Goal: Task Accomplishment & Management: Use online tool/utility

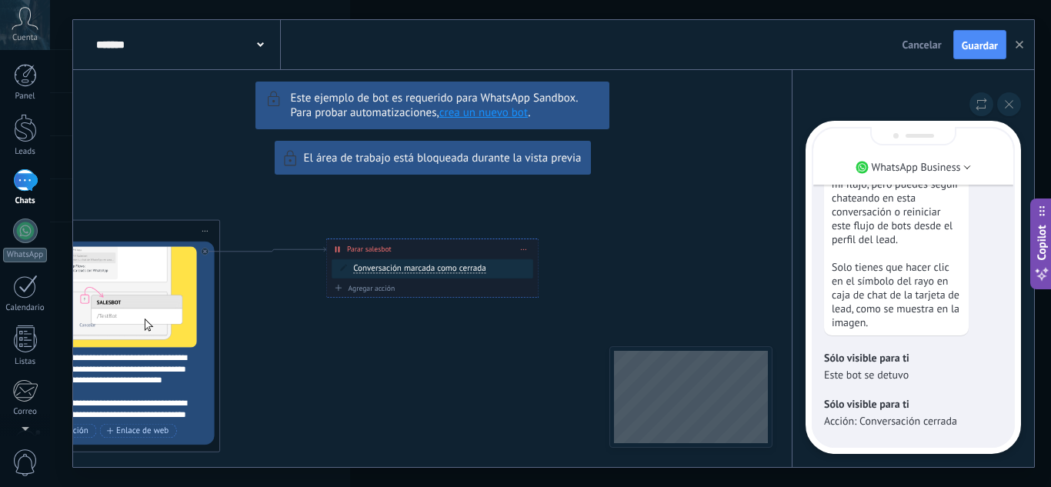
drag, startPoint x: 236, startPoint y: 191, endPoint x: 560, endPoint y: 203, distance: 324.3
click at [1019, 48] on icon "button" at bounding box center [1020, 45] width 8 height 8
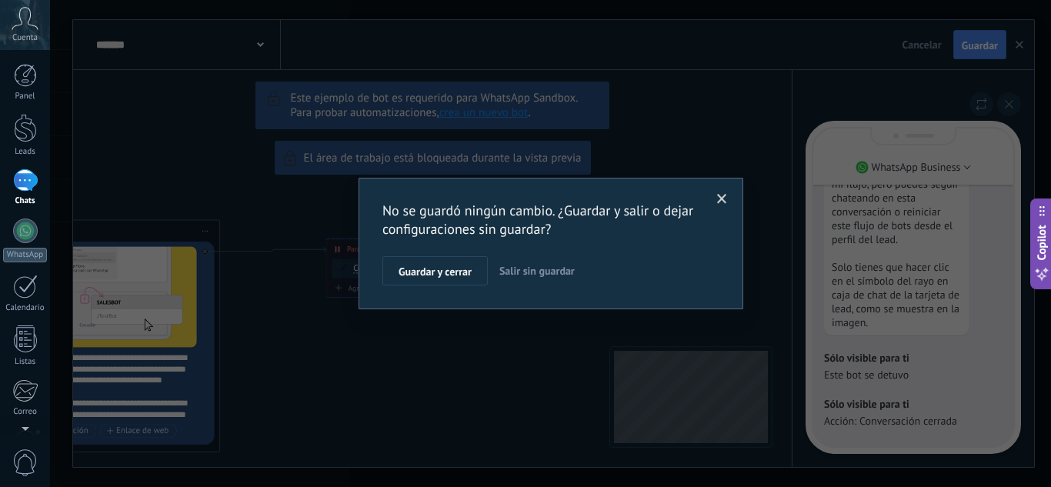
click at [525, 263] on button "Salir sin guardar" at bounding box center [537, 270] width 88 height 29
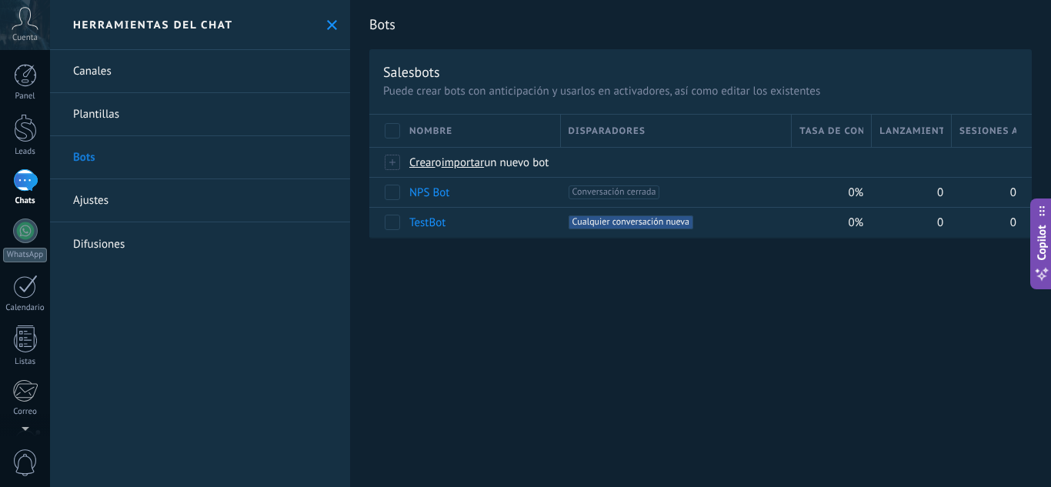
click at [103, 117] on link "Plantillas" at bounding box center [200, 114] width 300 height 43
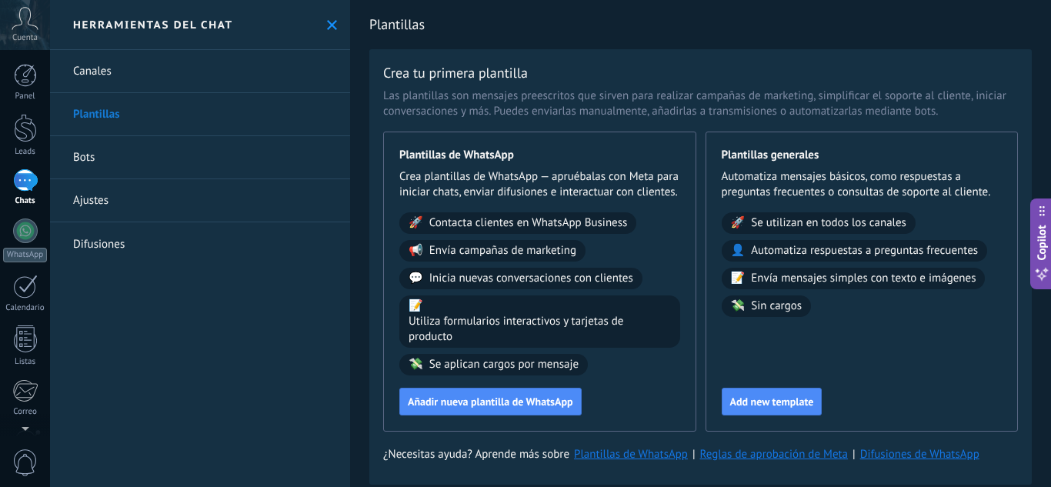
click at [92, 152] on link "Bots" at bounding box center [200, 157] width 300 height 43
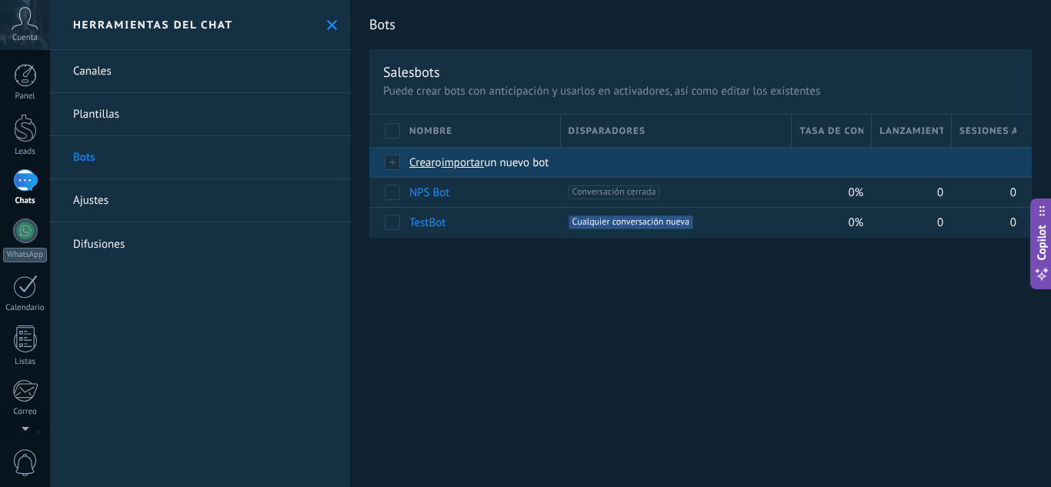
click at [421, 161] on span "Crear" at bounding box center [423, 162] width 26 height 15
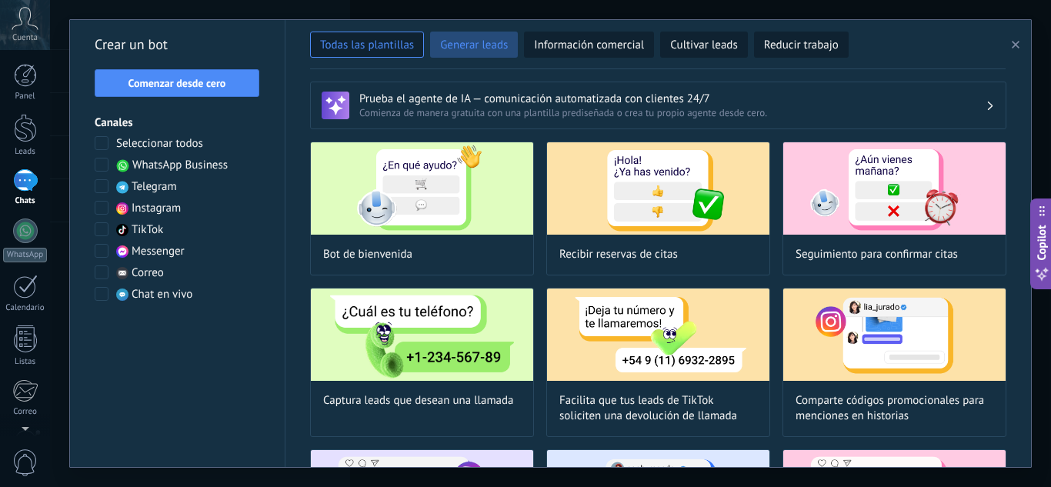
click at [464, 44] on span "Generar leads" at bounding box center [474, 45] width 68 height 15
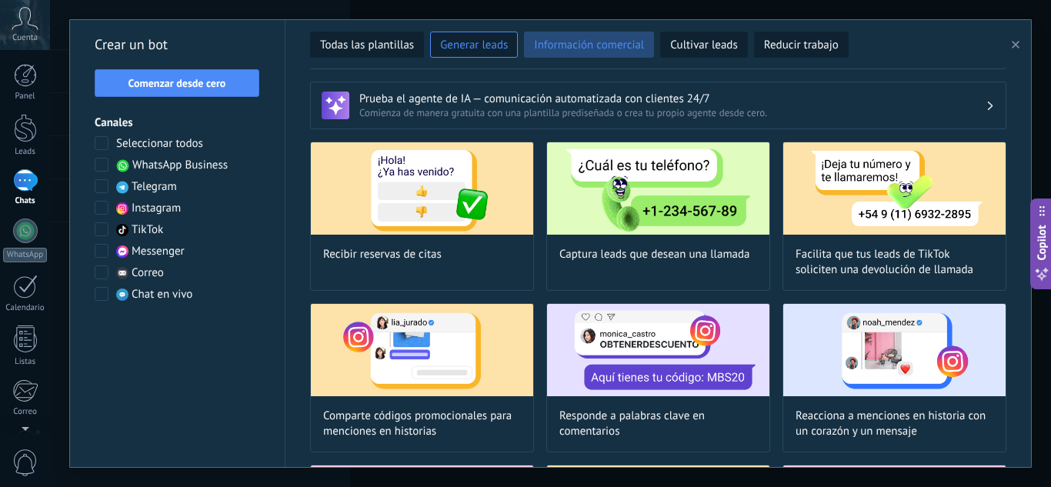
click at [590, 51] on span "Información comercial" at bounding box center [589, 45] width 110 height 15
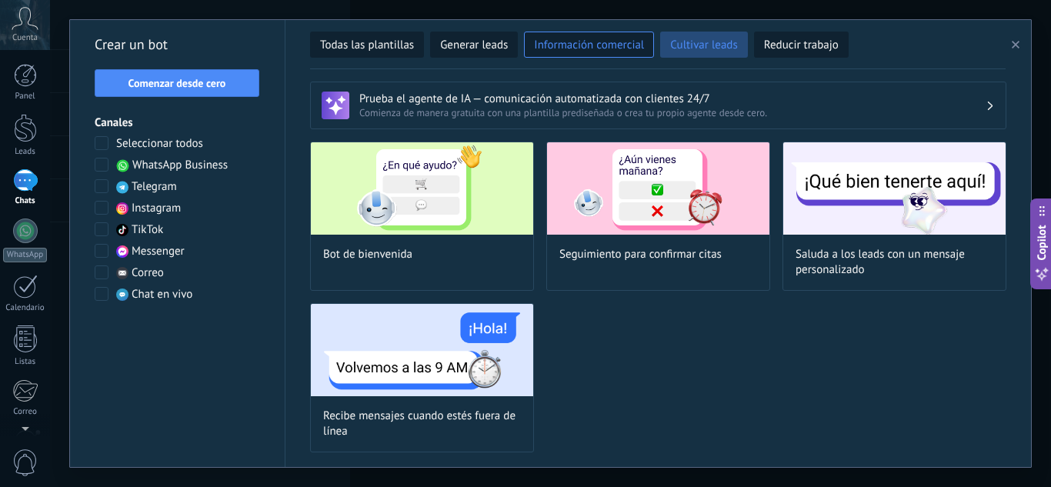
click at [705, 57] on button "Cultivar leads" at bounding box center [703, 45] width 87 height 26
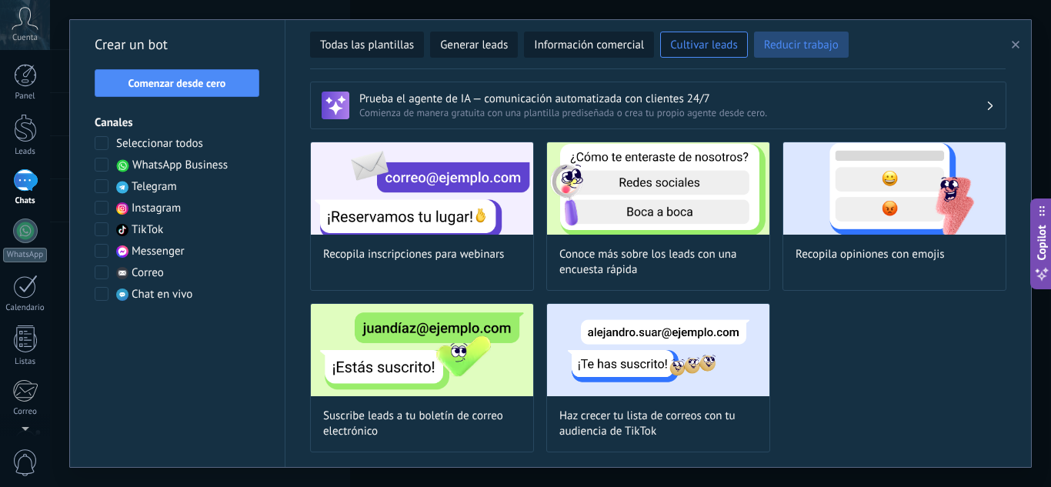
click at [789, 45] on span "Reducir trabajo" at bounding box center [801, 45] width 75 height 15
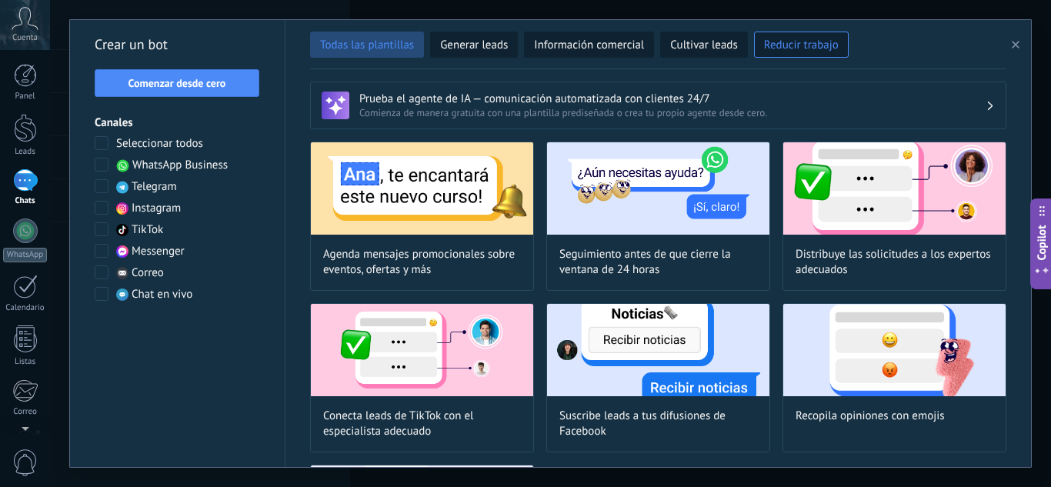
click at [407, 52] on span "Todas las plantillas" at bounding box center [367, 45] width 94 height 15
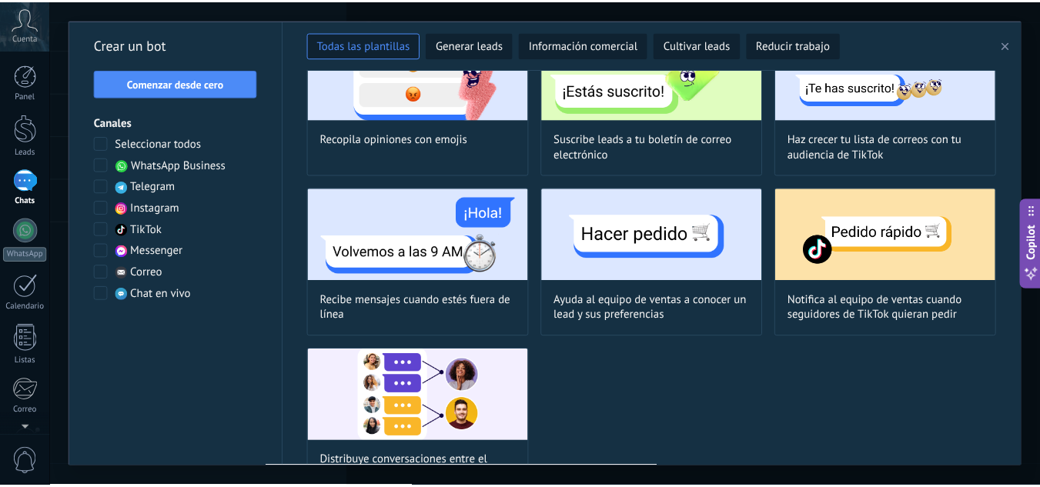
scroll to position [1275, 0]
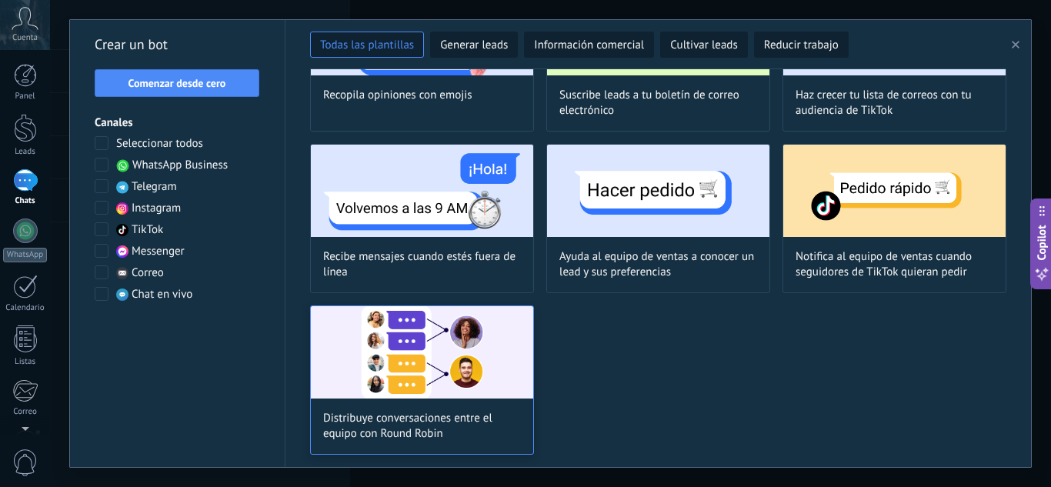
click at [486, 365] on img at bounding box center [422, 352] width 222 height 92
type input "**********"
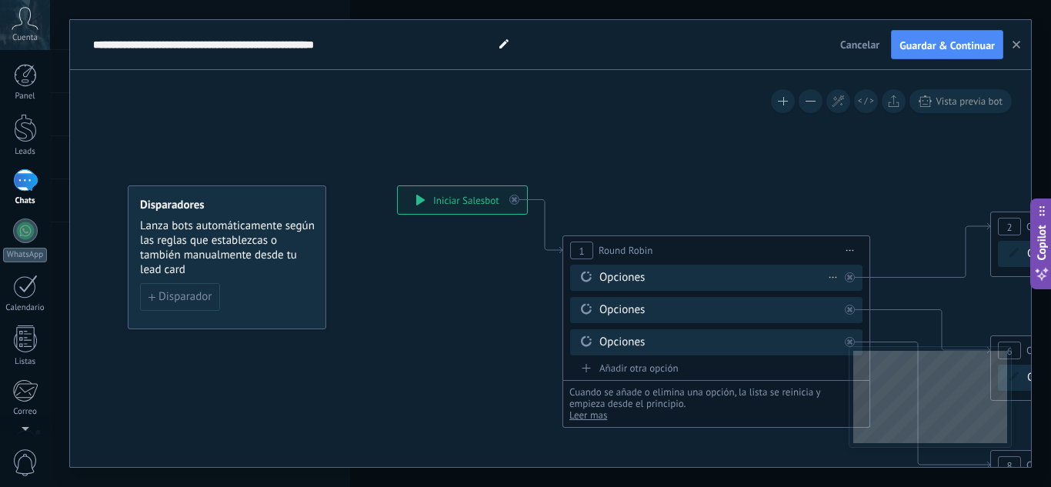
click at [624, 278] on div "Opciones" at bounding box center [719, 277] width 239 height 15
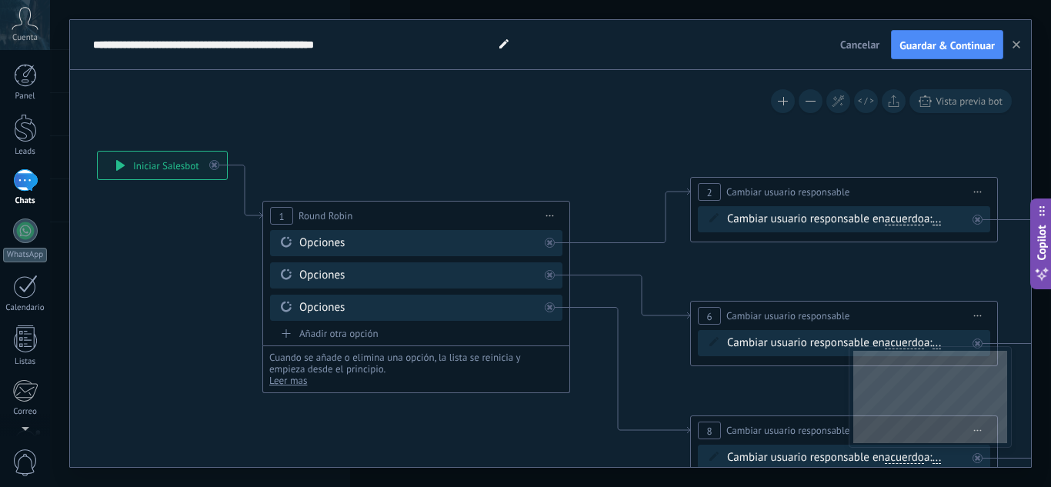
drag, startPoint x: 808, startPoint y: 206, endPoint x: 569, endPoint y: 183, distance: 240.5
click at [569, 183] on icon at bounding box center [922, 323] width 2421 height 1115
click at [916, 214] on span "acuerdo" at bounding box center [904, 219] width 39 height 12
click at [916, 214] on button "acuerdo" at bounding box center [974, 220] width 192 height 28
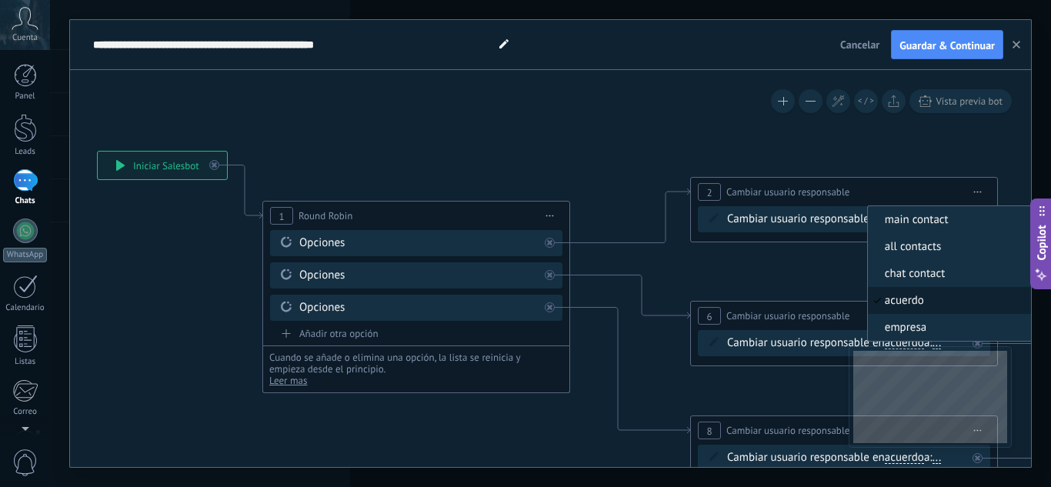
click at [625, 169] on icon at bounding box center [922, 323] width 2421 height 1115
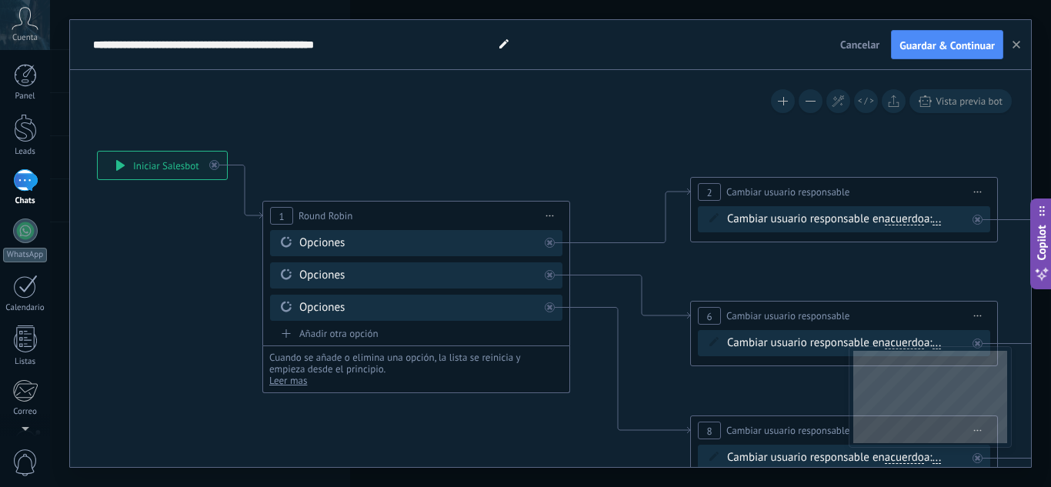
drag, startPoint x: 433, startPoint y: 153, endPoint x: 702, endPoint y: 94, distance: 275.9
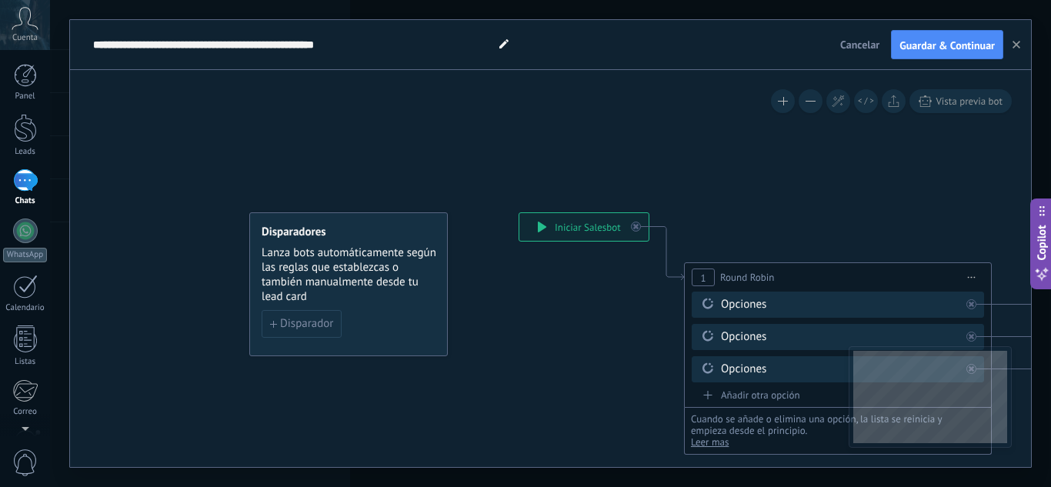
drag, startPoint x: 423, startPoint y: 154, endPoint x: 801, endPoint y: 174, distance: 377.7
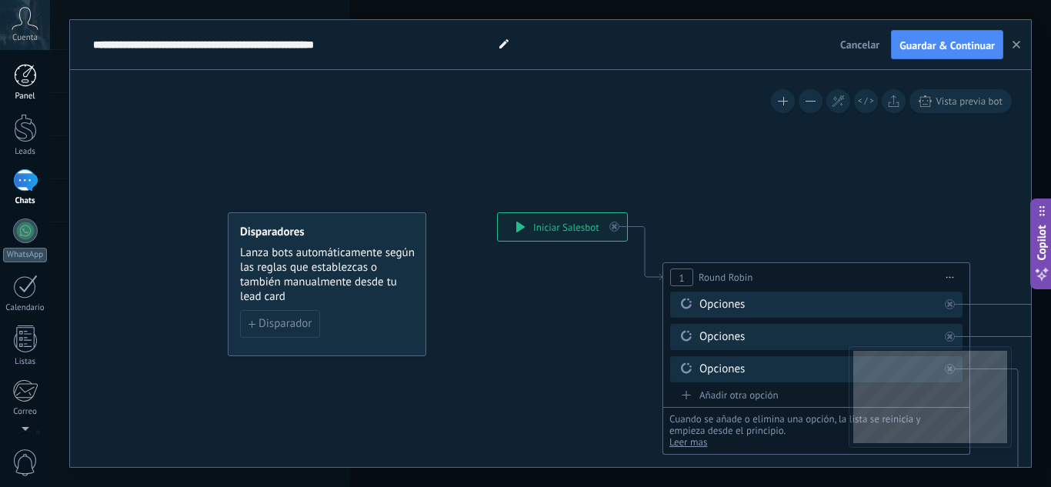
click at [35, 67] on div at bounding box center [25, 75] width 23 height 23
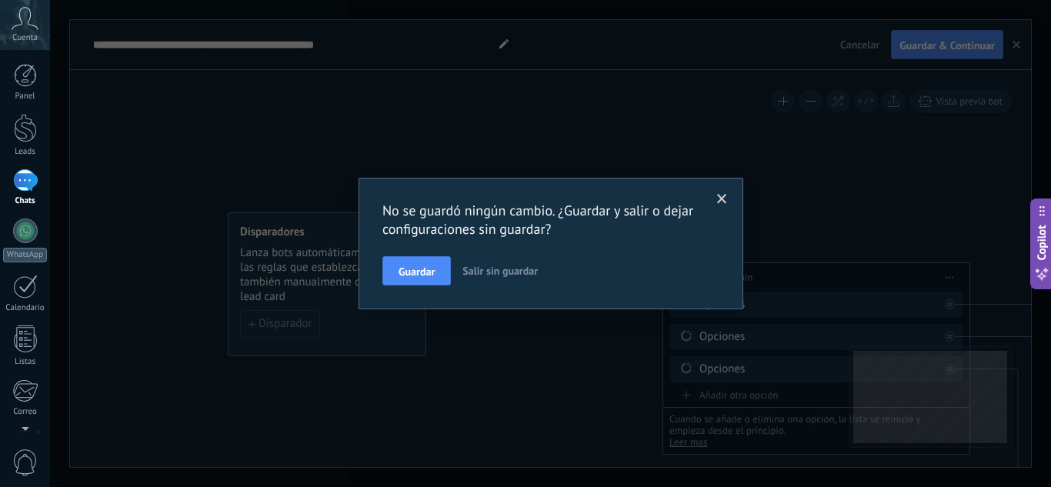
click at [716, 201] on span at bounding box center [722, 199] width 25 height 26
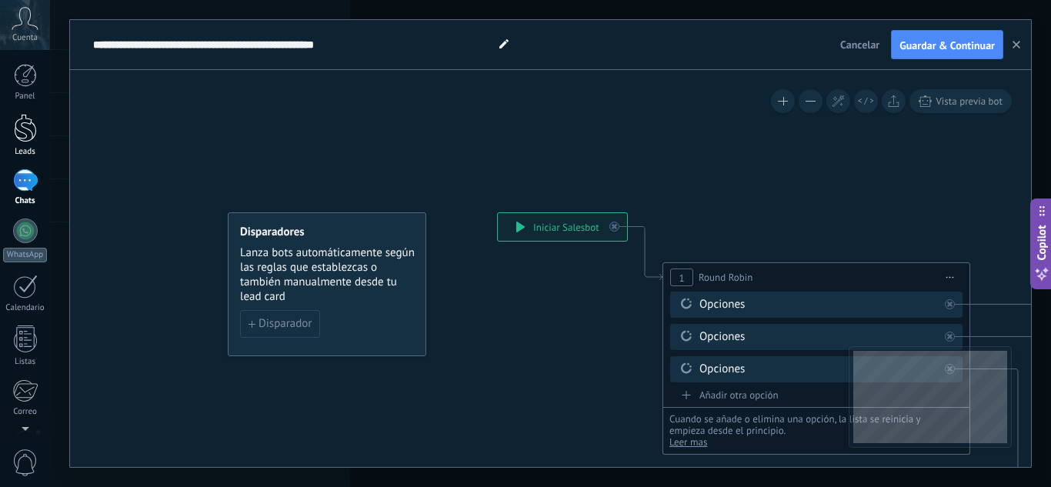
click at [18, 133] on div at bounding box center [25, 128] width 23 height 28
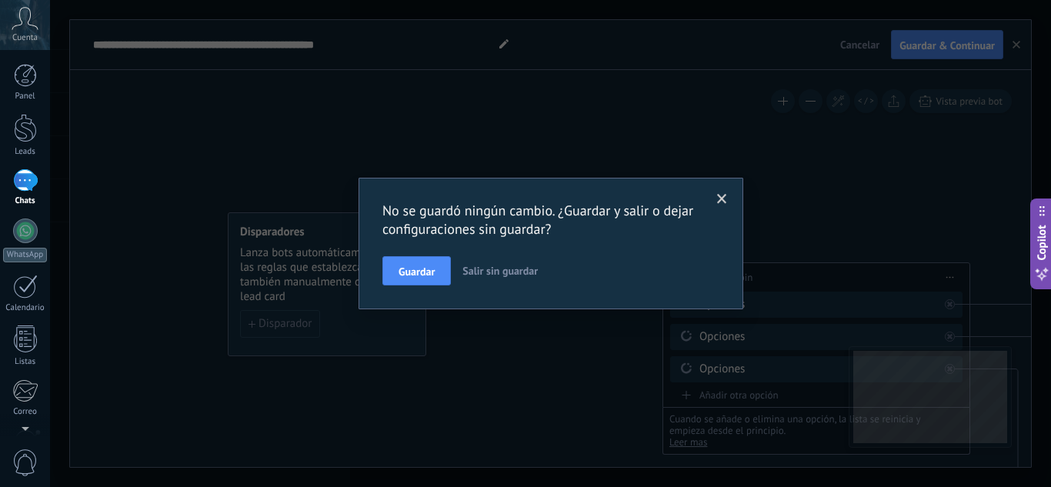
click at [525, 278] on button "Salir sin guardar" at bounding box center [500, 270] width 88 height 29
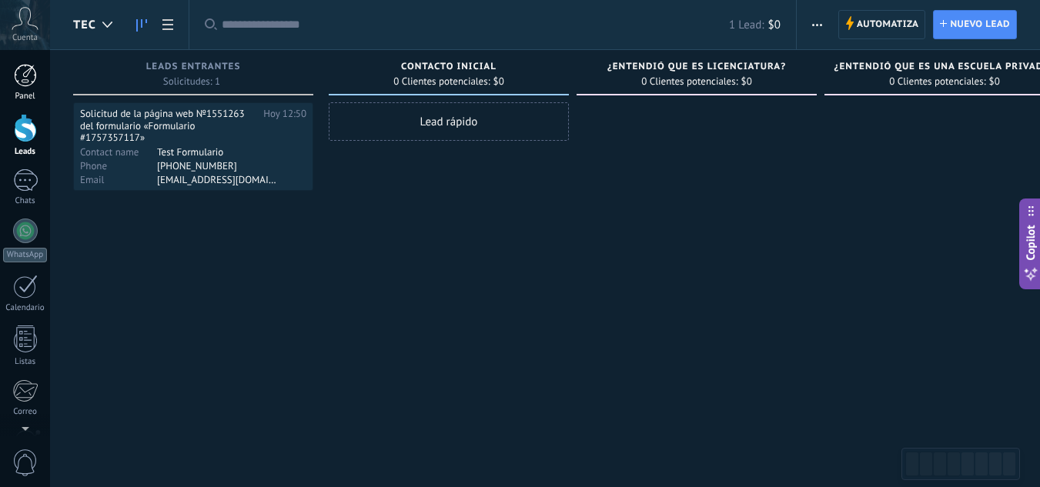
click at [18, 73] on div at bounding box center [25, 75] width 23 height 23
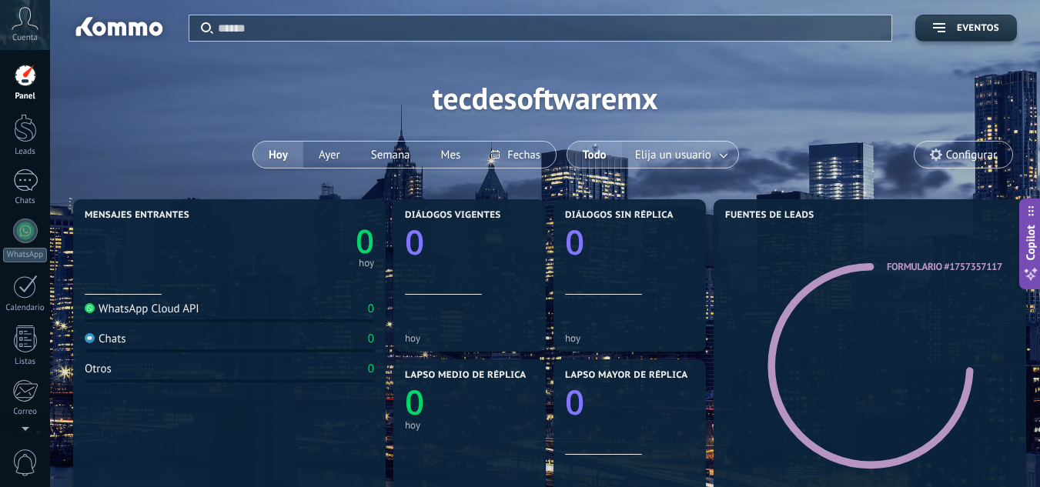
click at [659, 146] on span "Elija un usuario" at bounding box center [673, 155] width 82 height 21
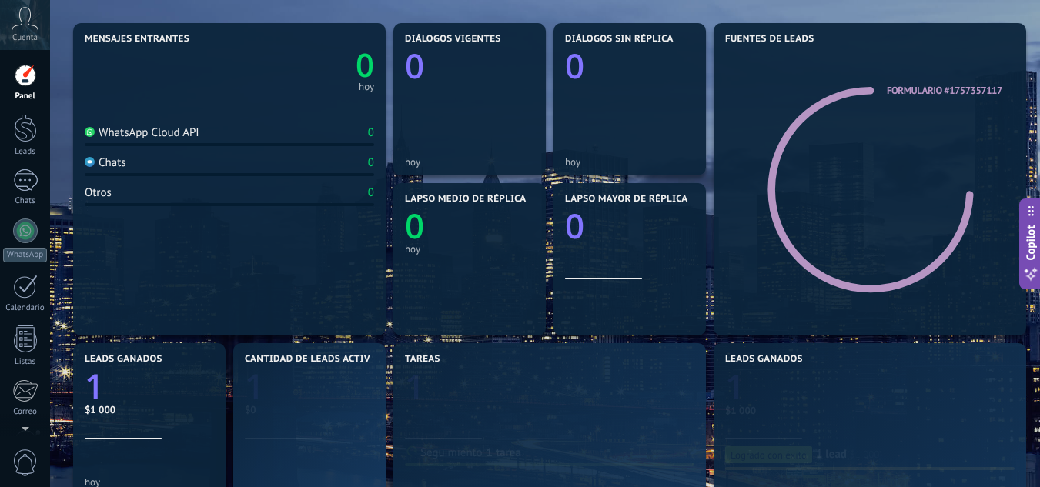
scroll to position [206, 0]
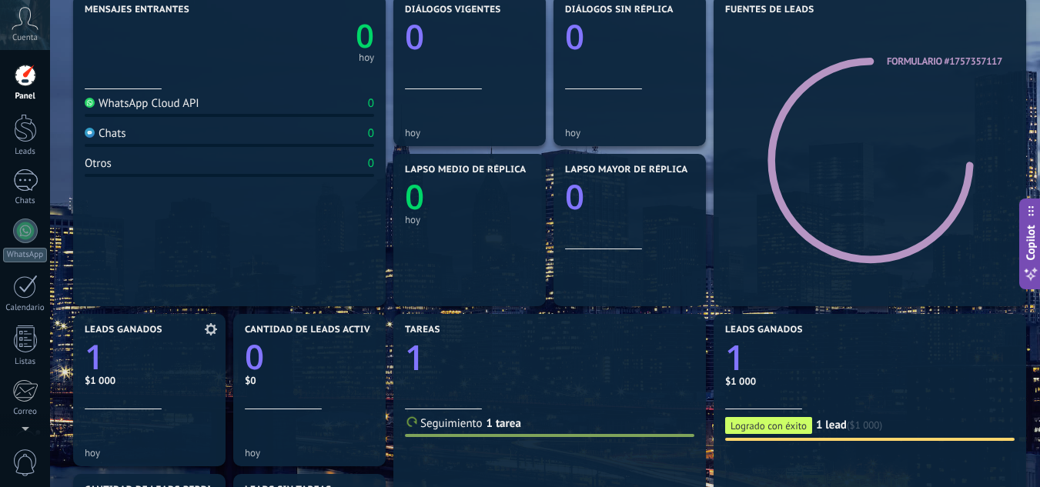
click at [100, 352] on text "1" at bounding box center [94, 356] width 19 height 46
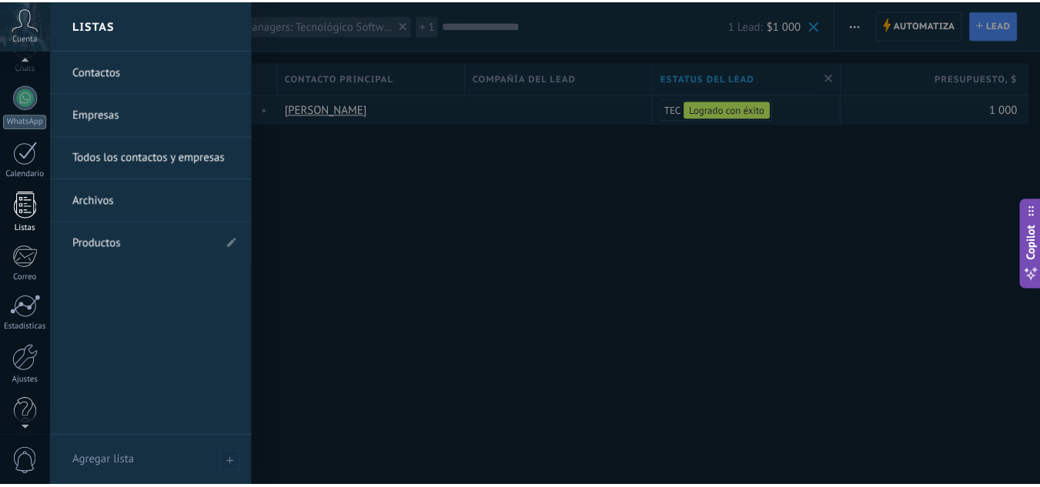
scroll to position [153, 0]
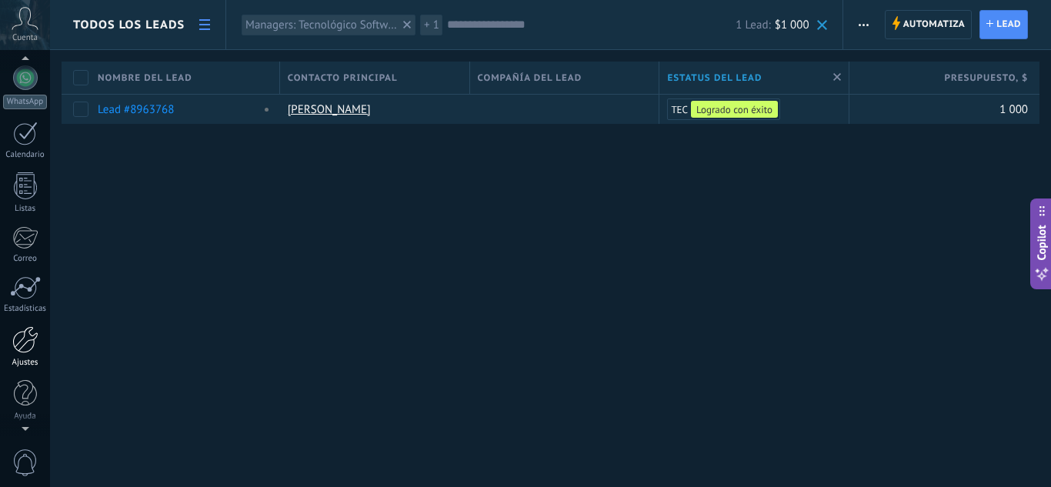
click at [15, 352] on div at bounding box center [25, 339] width 26 height 27
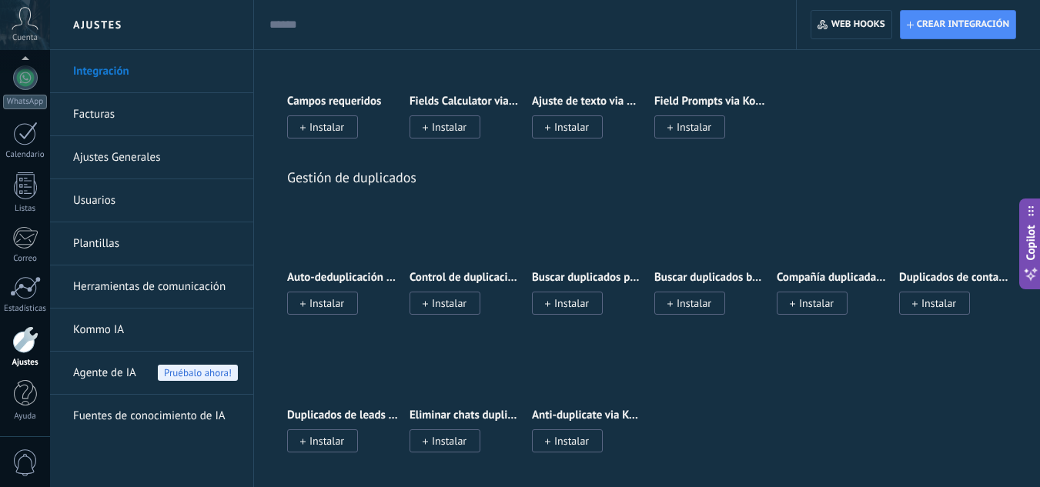
scroll to position [6268, 0]
